Goal: Task Accomplishment & Management: Manage account settings

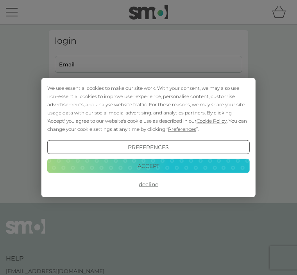
click at [86, 67] on div "We use essential cookies to make our site work. With your consent, we may also …" at bounding box center [148, 137] width 297 height 275
click at [151, 168] on button "Accept" at bounding box center [148, 166] width 203 height 14
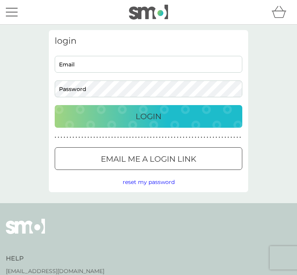
click at [81, 68] on input "Email" at bounding box center [149, 64] width 188 height 17
type input "cmcintosh56@icloud.com"
click at [149, 117] on button "Login" at bounding box center [149, 116] width 188 height 23
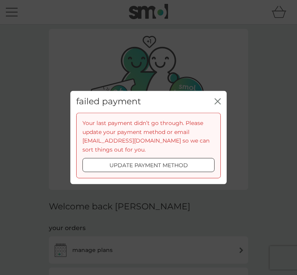
click at [159, 167] on div at bounding box center [149, 165] width 28 height 8
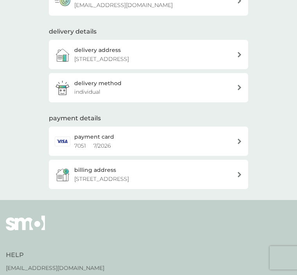
scroll to position [146, 0]
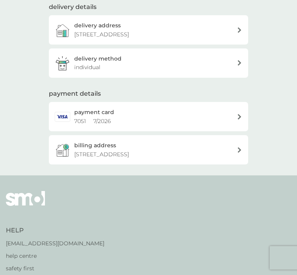
click at [239, 116] on icon at bounding box center [240, 116] width 4 height 5
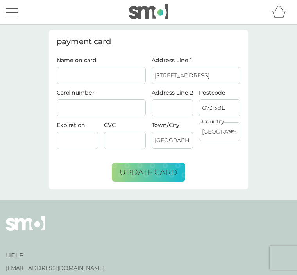
click at [76, 77] on input "Name on card" at bounding box center [101, 75] width 89 height 17
click at [74, 75] on input "CMF McIntosh" at bounding box center [101, 75] width 89 height 17
type input "Catherine M F McIntosh"
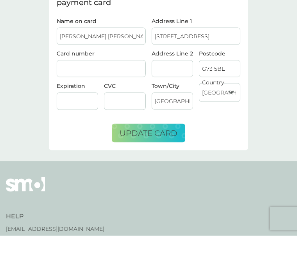
click at [77, 132] on div at bounding box center [77, 141] width 41 height 18
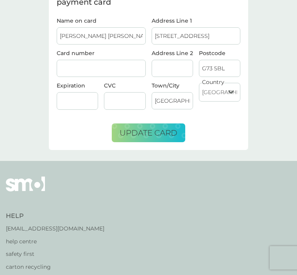
scroll to position [39, 0]
click at [153, 131] on span "update card" at bounding box center [149, 133] width 58 height 9
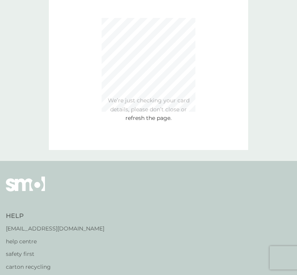
scroll to position [0, 0]
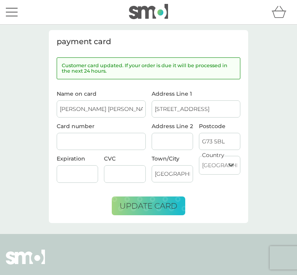
click at [149, 206] on span "update card" at bounding box center [149, 205] width 58 height 9
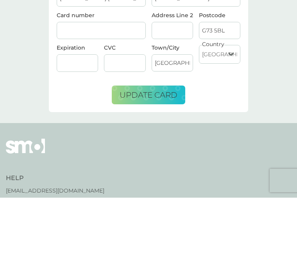
click at [154, 168] on span "update card" at bounding box center [149, 172] width 58 height 9
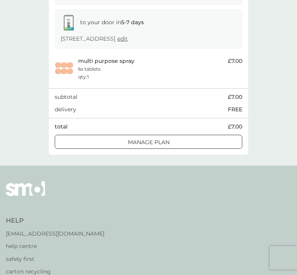
scroll to position [113, 0]
click at [149, 145] on button "Manage plan" at bounding box center [149, 142] width 188 height 14
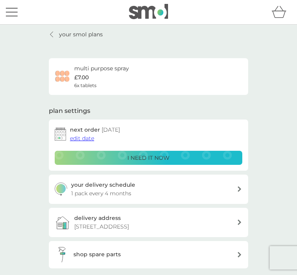
click at [59, 34] on p "your smol plans" at bounding box center [81, 34] width 44 height 9
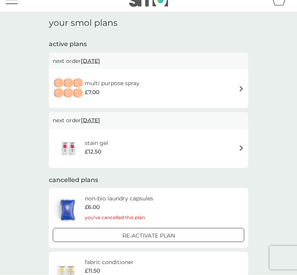
scroll to position [13, 0]
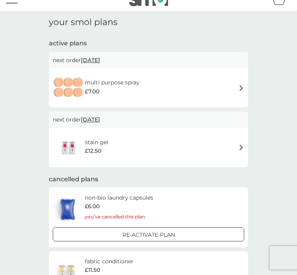
click at [244, 146] on img at bounding box center [242, 148] width 6 height 6
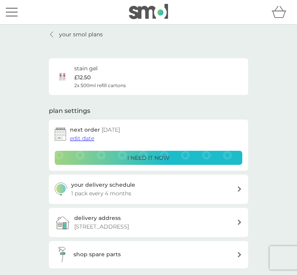
click at [241, 191] on div at bounding box center [240, 189] width 6 height 5
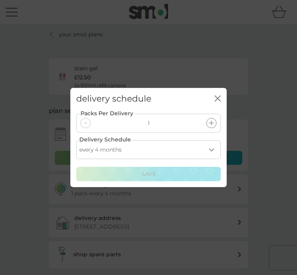
click at [222, 126] on div "Packs Per Delivery 1 Delivery Schedule every 1 month every 2 months every 3 mon…" at bounding box center [148, 148] width 156 height 77
click at [222, 125] on div "Packs Per Delivery 1 Delivery Schedule every 1 month every 2 months every 3 mon…" at bounding box center [148, 148] width 156 height 77
click at [216, 130] on div "Packs Per Delivery 1" at bounding box center [148, 123] width 145 height 19
click at [222, 131] on div "Packs Per Delivery 1 Delivery Schedule every 1 month every 2 months every 3 mon…" at bounding box center [148, 148] width 156 height 77
click at [211, 160] on select "every 1 month every 2 months every 3 months every 4 months every 5 months every…" at bounding box center [148, 150] width 145 height 19
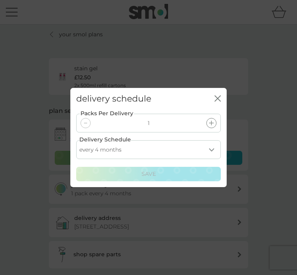
select select "6"
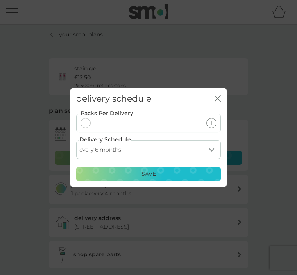
click at [145, 187] on div "Packs Per Delivery 1 Delivery Schedule every 1 month every 2 months every 3 mon…" at bounding box center [148, 148] width 156 height 77
click at [151, 187] on div "Packs Per Delivery 1 Delivery Schedule every 1 month every 2 months every 3 mon…" at bounding box center [148, 148] width 156 height 77
click at [223, 130] on div "Packs Per Delivery 1 Delivery Schedule every 1 month every 2 months every 3 mon…" at bounding box center [148, 148] width 156 height 77
click at [275, 1] on div "delivery schedule close Packs Per Delivery 1 Delivery Schedule every 1 month ev…" at bounding box center [148, 137] width 297 height 275
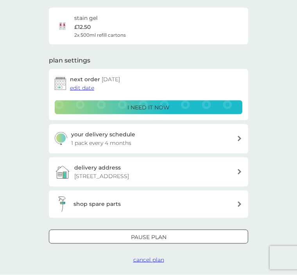
scroll to position [51, 0]
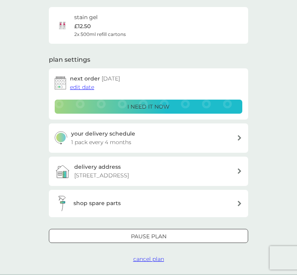
click at [247, 138] on div "your delivery schedule 1 pack every 4 months" at bounding box center [148, 138] width 199 height 29
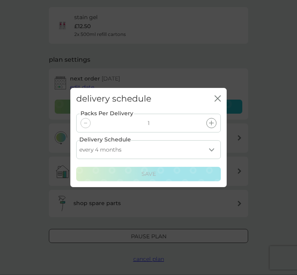
click at [215, 160] on select "every 1 month every 2 months every 3 months every 4 months every 5 months every…" at bounding box center [148, 150] width 145 height 19
select select "6"
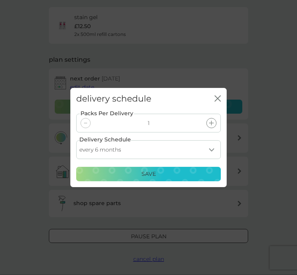
click at [152, 179] on p "Save" at bounding box center [149, 174] width 14 height 9
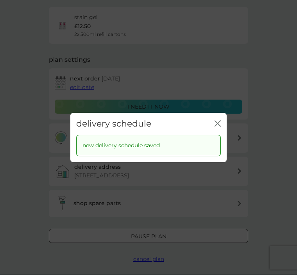
click at [218, 128] on button "close" at bounding box center [218, 123] width 6 height 7
